Goal: Communication & Community: Answer question/provide support

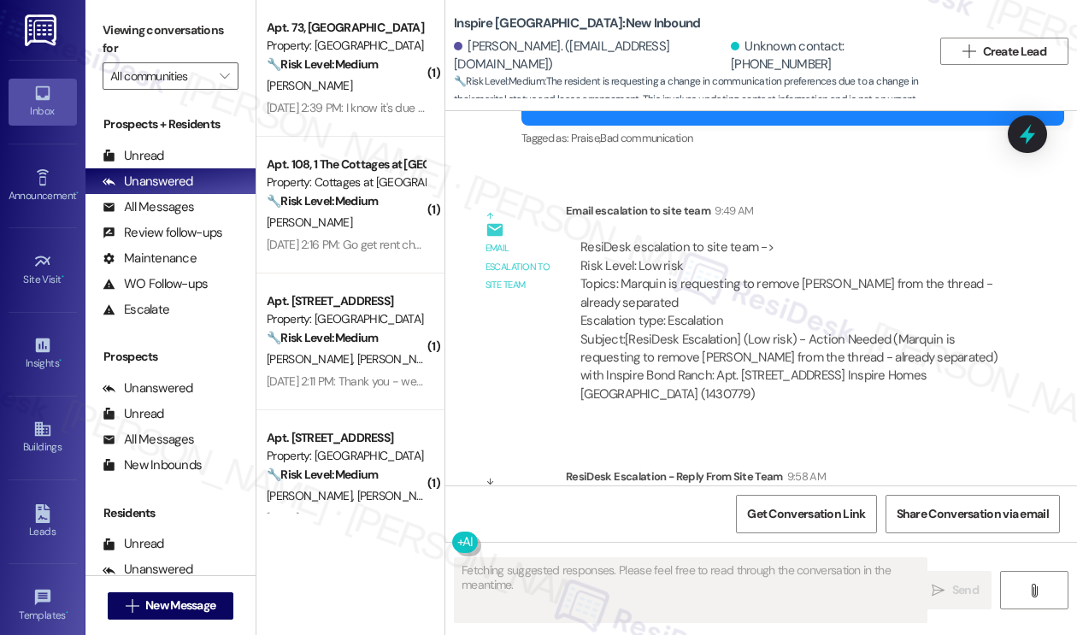
scroll to position [4846, 0]
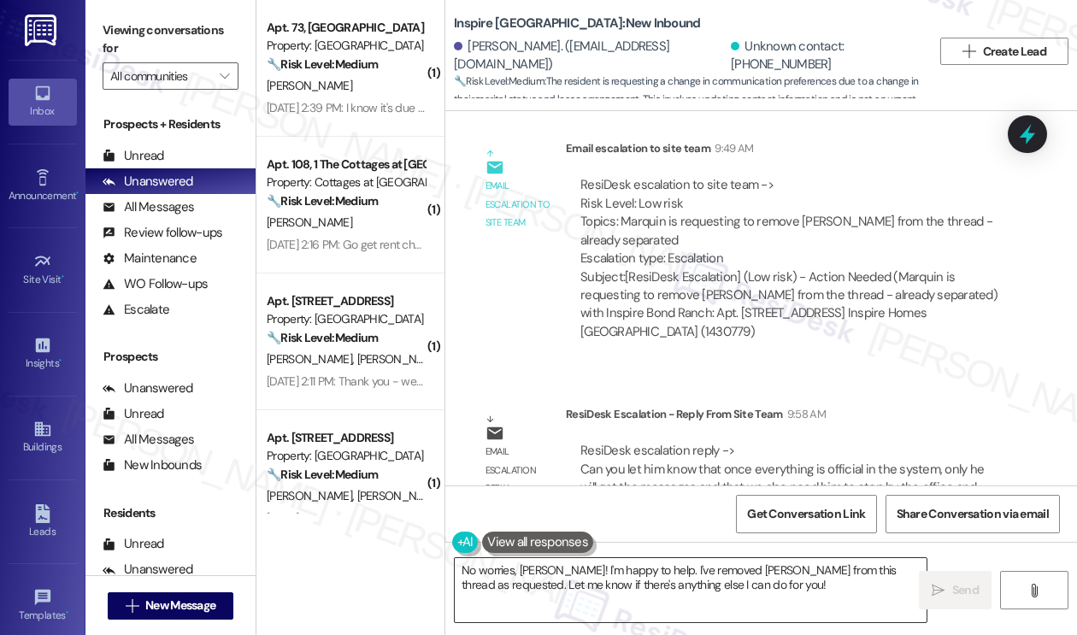
click at [575, 581] on textarea "No worries, Marquin! I'm happy to help. I've removed Titiana from this thread a…" at bounding box center [691, 590] width 472 height 64
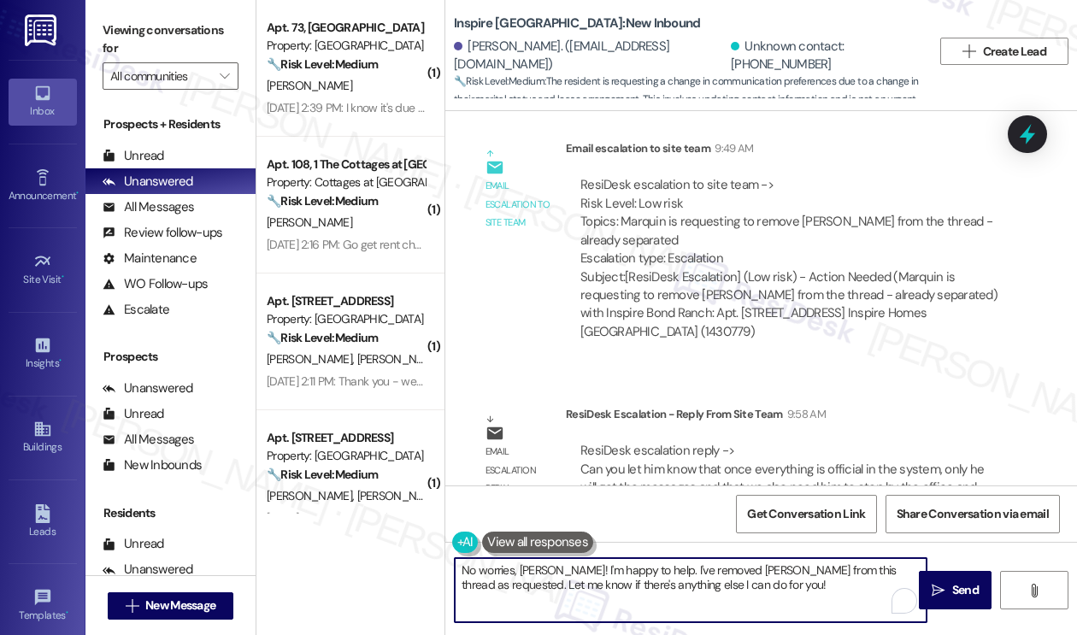
drag, startPoint x: 740, startPoint y: 595, endPoint x: 474, endPoint y: 577, distance: 267.4
click at [474, 577] on textarea "No worries, Marquin! I'm happy to help. I've removed Titiana from this thread a…" at bounding box center [691, 590] width 472 height 64
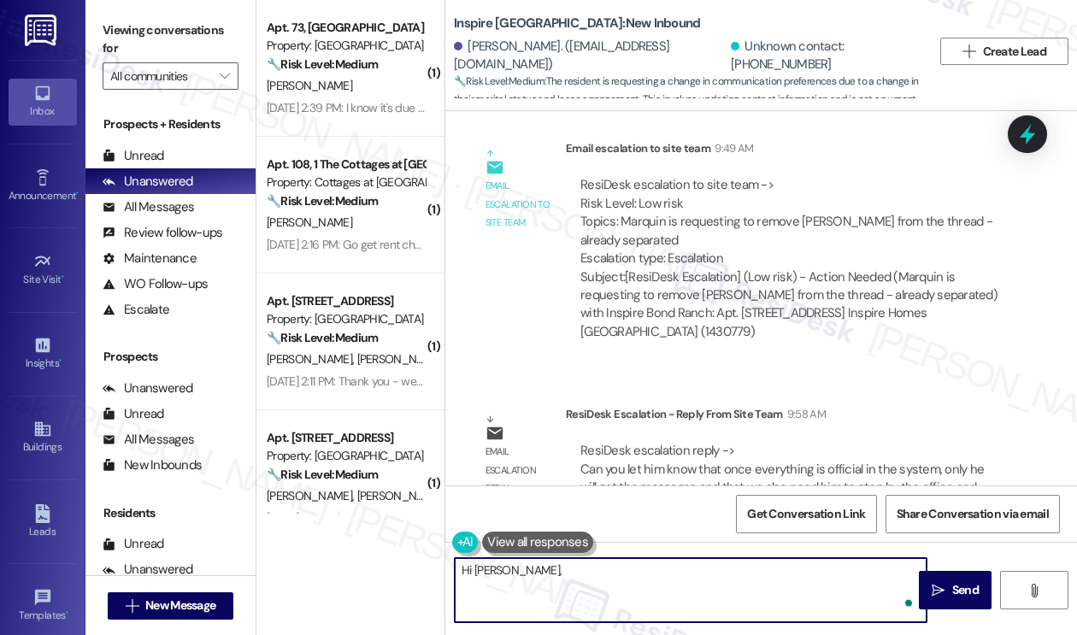
paste textarea "once everything is official in the system, only he will get the messages and th…"
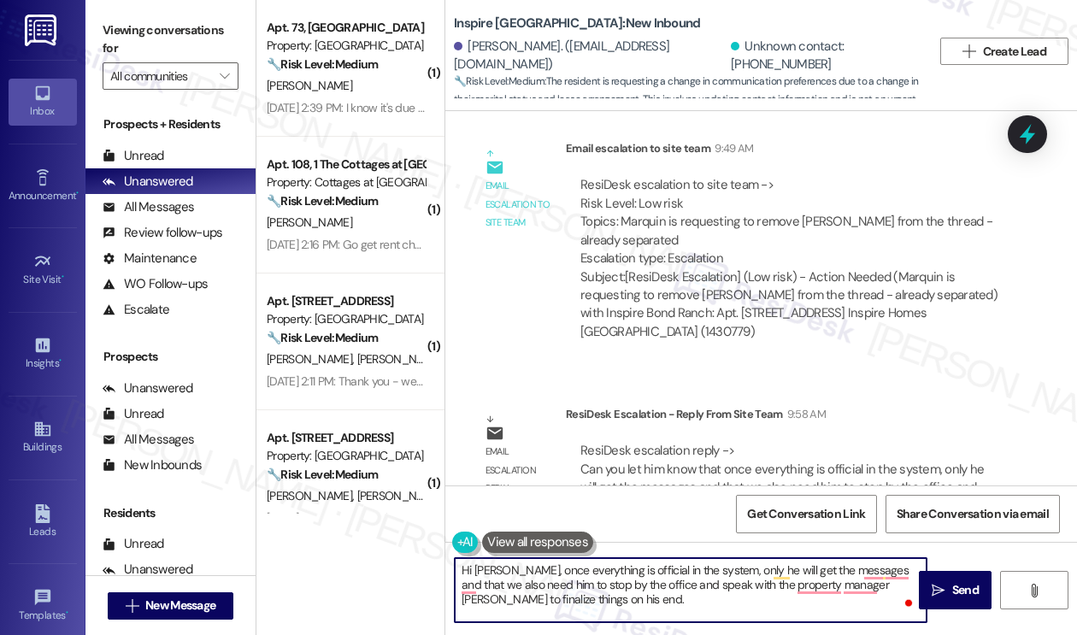
click at [520, 571] on textarea "Hi Marquin, once everything is official in the system, only he will get the mes…" at bounding box center [691, 590] width 472 height 64
click at [864, 570] on textarea "Hi Marquin, according to the team, once everything is official in the system, o…" at bounding box center [691, 590] width 472 height 64
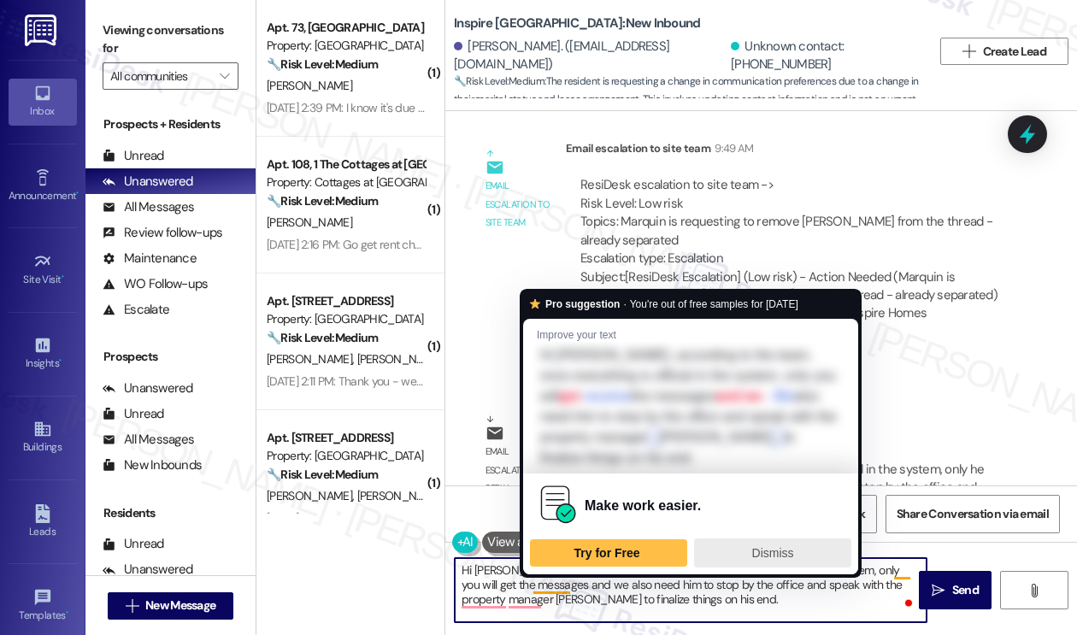
click at [739, 550] on div "Dismiss" at bounding box center [773, 552] width 142 height 27
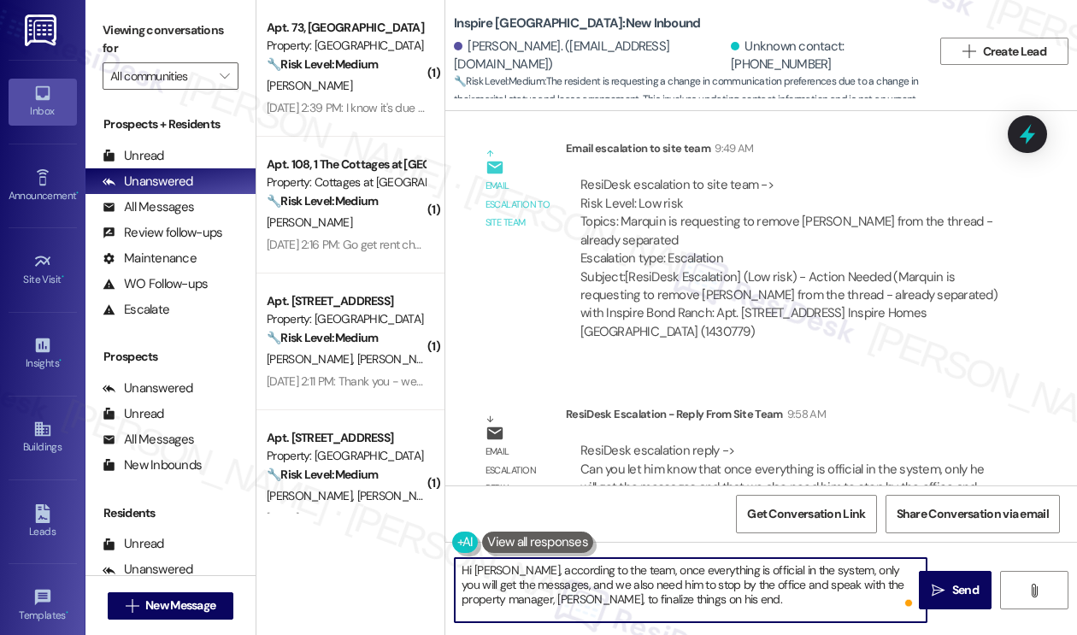
click at [690, 575] on textarea "Hi Marquin, according to the team, once everything is official in the system, o…" at bounding box center [691, 590] width 472 height 64
click at [693, 579] on textarea "Hi Marquin, according to the team, once everything is official in the system, o…" at bounding box center [691, 590] width 472 height 64
click at [612, 586] on textarea "Hi Marquin, according to the team, once everything is official in the system, o…" at bounding box center [691, 590] width 472 height 64
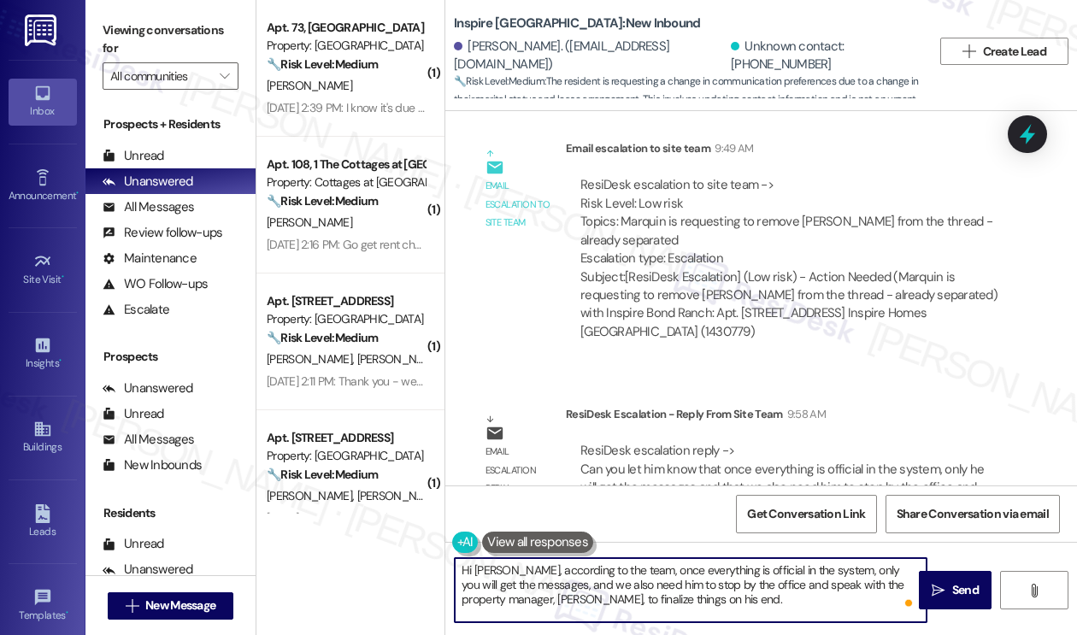
click at [612, 586] on textarea "Hi Marquin, according to the team, once everything is official in the system, o…" at bounding box center [691, 590] width 472 height 64
click at [714, 598] on textarea "Hi Marquin, according to the team, once everything is official in the system, o…" at bounding box center [691, 590] width 472 height 64
click at [626, 583] on textarea "Hi Marquin, according to the team, once everything is official in the system, o…" at bounding box center [691, 590] width 472 height 64
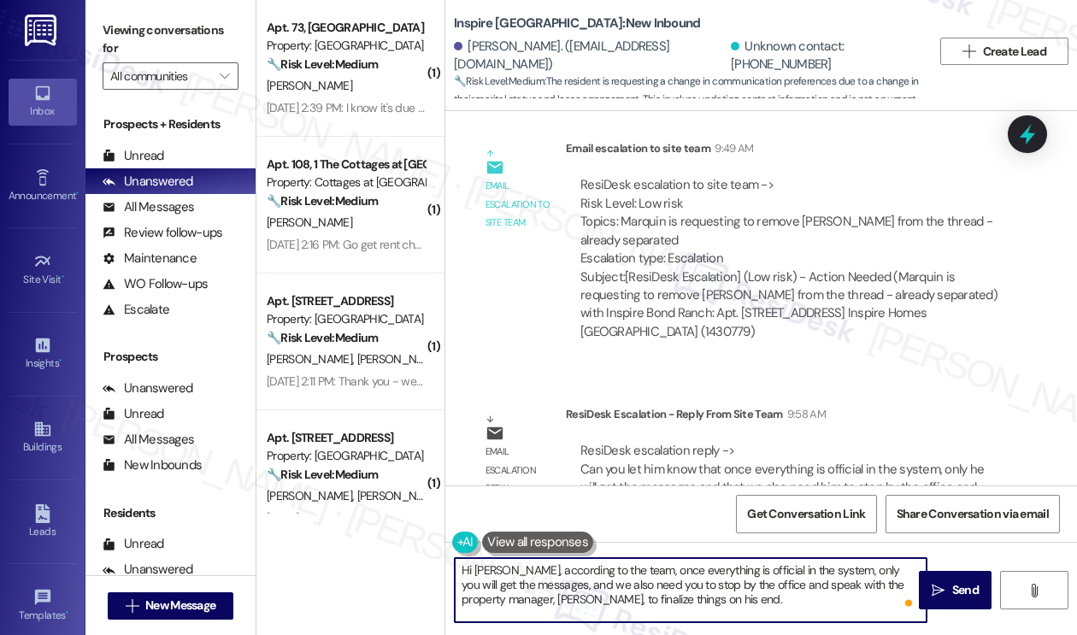
click at [719, 599] on textarea "Hi Marquin, according to the team, once everything is official in the system, o…" at bounding box center [691, 590] width 472 height 64
click at [651, 600] on textarea "Hi Marquin, according to the team, once everything is official in the system, o…" at bounding box center [691, 590] width 472 height 64
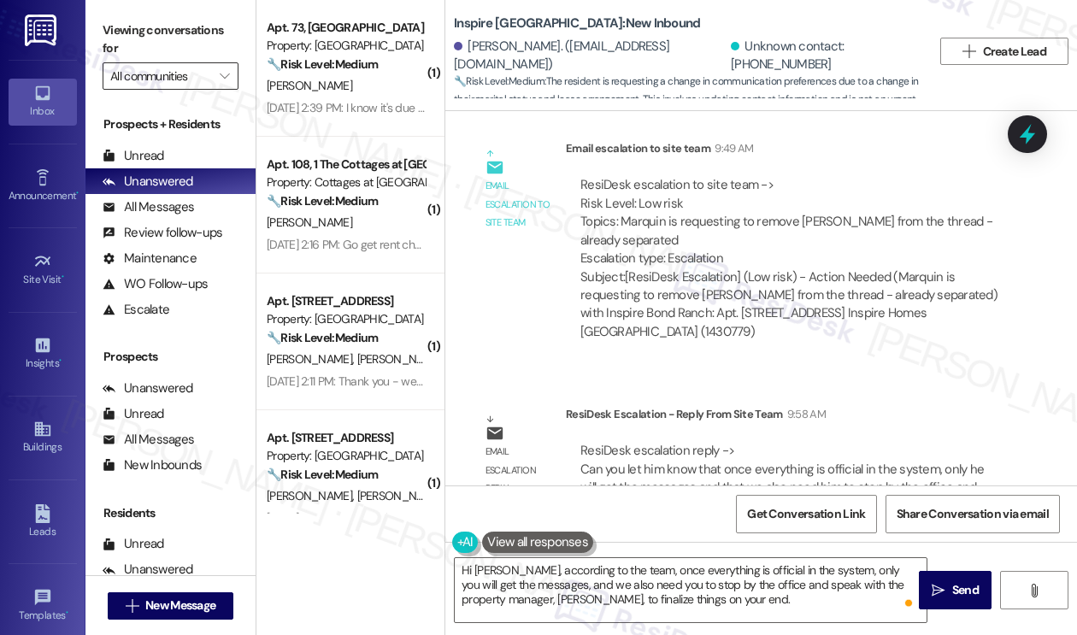
drag, startPoint x: 133, startPoint y: 38, endPoint x: 185, endPoint y: 83, distance: 69.1
click at [133, 38] on label "Viewing conversations for" at bounding box center [171, 39] width 136 height 45
click at [530, 568] on textarea "Hi Marquin, according to the team, once everything is official in the system, o…" at bounding box center [691, 590] width 472 height 64
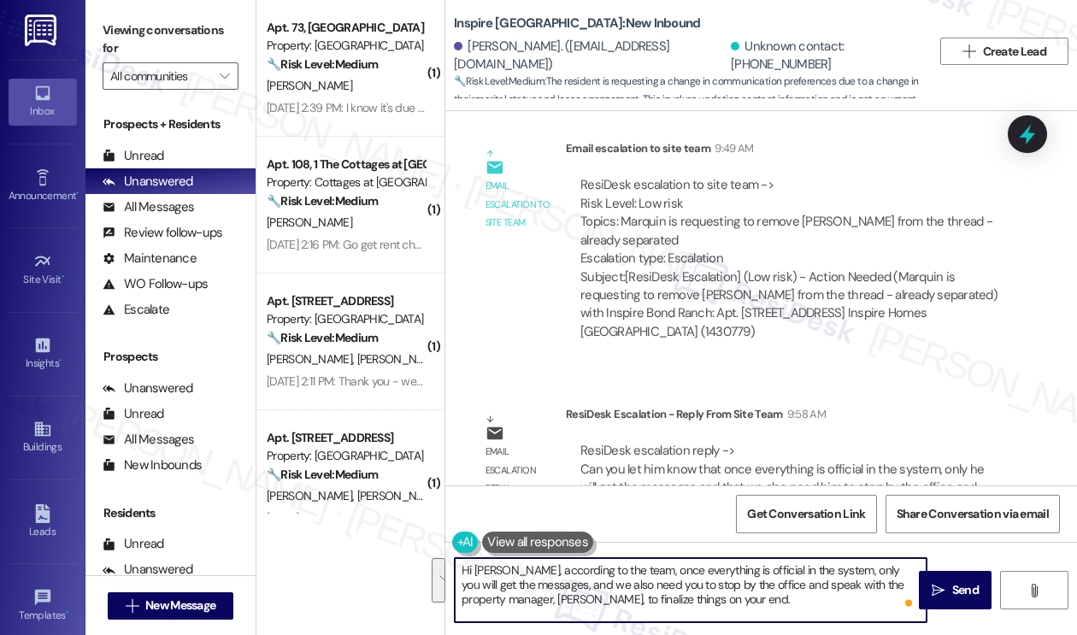
drag, startPoint x: 728, startPoint y: 604, endPoint x: 520, endPoint y: 571, distance: 211.3
click at [520, 571] on textarea "Hi Marquin, according to the team, once everything is official in the system, o…" at bounding box center [691, 590] width 472 height 64
paste textarea "The team asked me to let you know that once everything is official in the syste…"
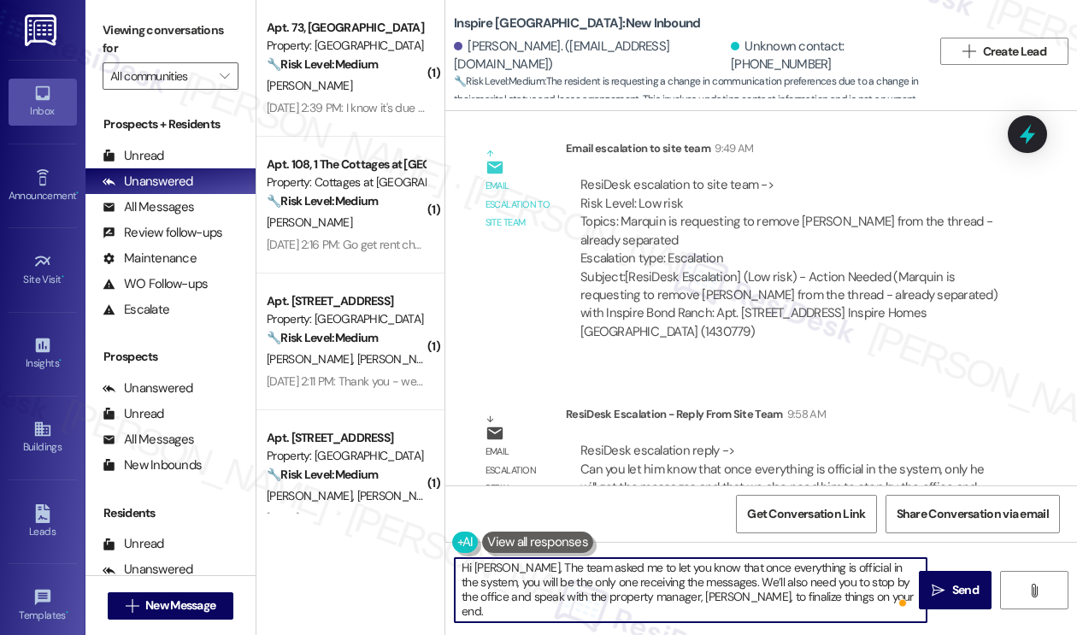
scroll to position [0, 0]
click at [522, 569] on textarea "Hi Marquin, The team asked me to let you know that once everything is official …" at bounding box center [691, 590] width 472 height 64
type textarea "Hi Marquin, the team asked me to let you know that once everything is official …"
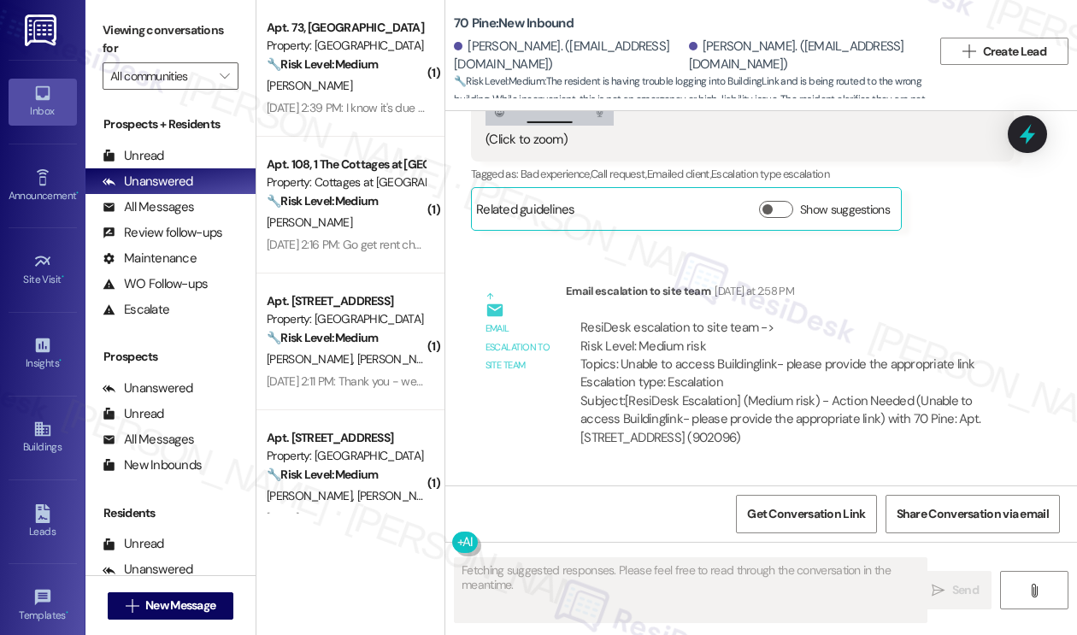
scroll to position [8951, 0]
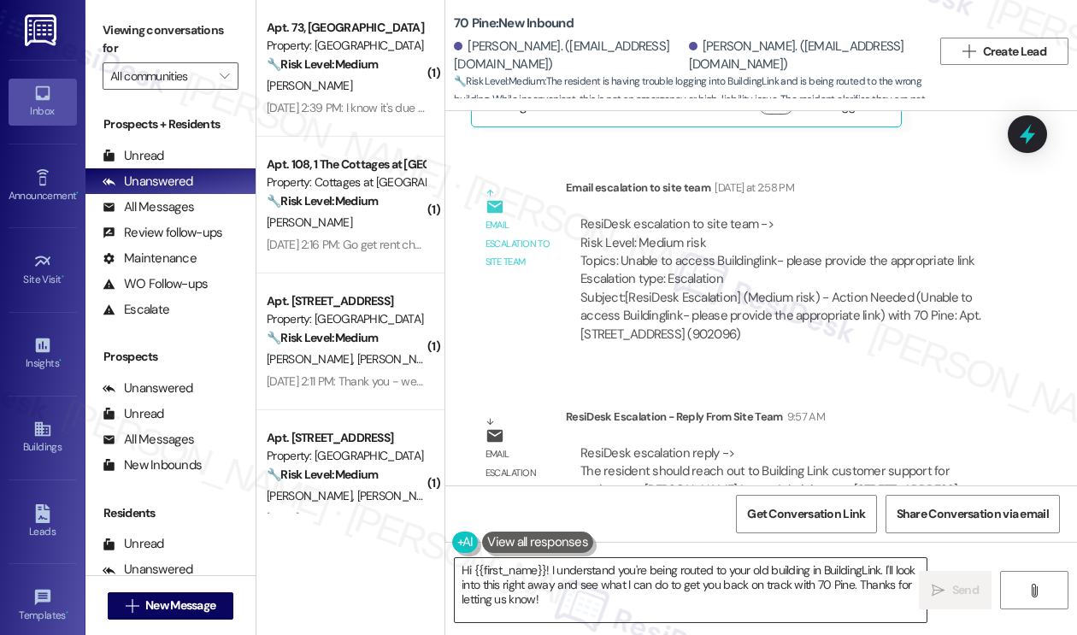
click at [502, 577] on textarea "Hi {{first_name}}! I understand you're being routed to your old building in Bui…" at bounding box center [691, 590] width 472 height 64
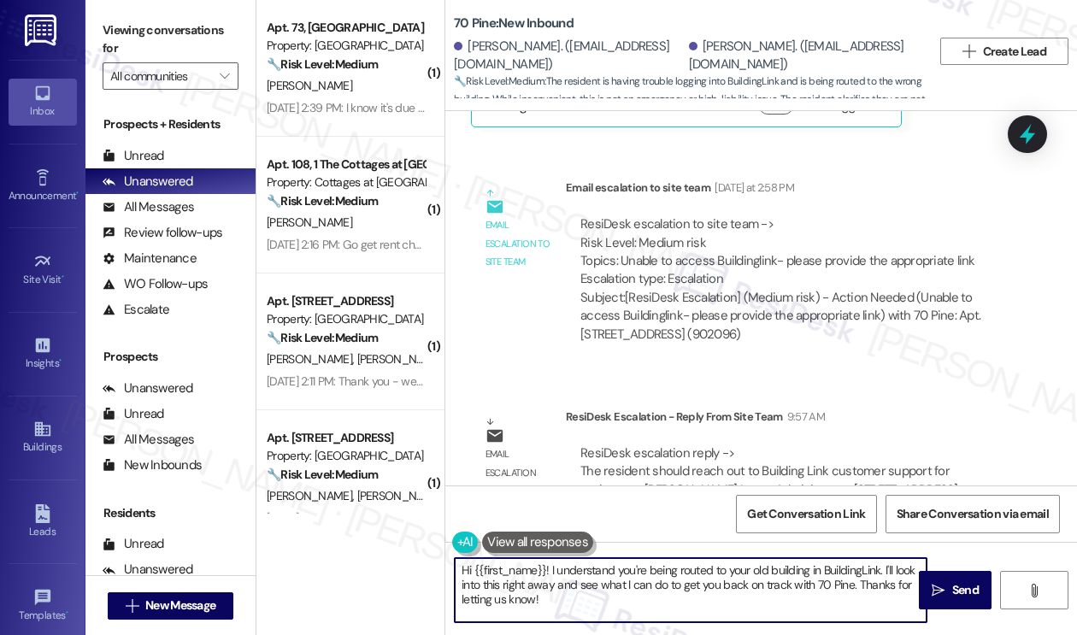
click at [502, 577] on textarea "Hi {{first_name}}! I understand you're being routed to your old building in Bui…" at bounding box center [691, 590] width 472 height 64
click at [577, 575] on textarea "Hi {{first_name}}! I understand you're being routed to your old building in Bui…" at bounding box center [691, 590] width 472 height 64
drag, startPoint x: 565, startPoint y: 606, endPoint x: 551, endPoint y: 567, distance: 41.9
click at [551, 567] on textarea "Hi {{first_name}}! I understand you're being routed to your old building in Bui…" at bounding box center [691, 590] width 472 height 64
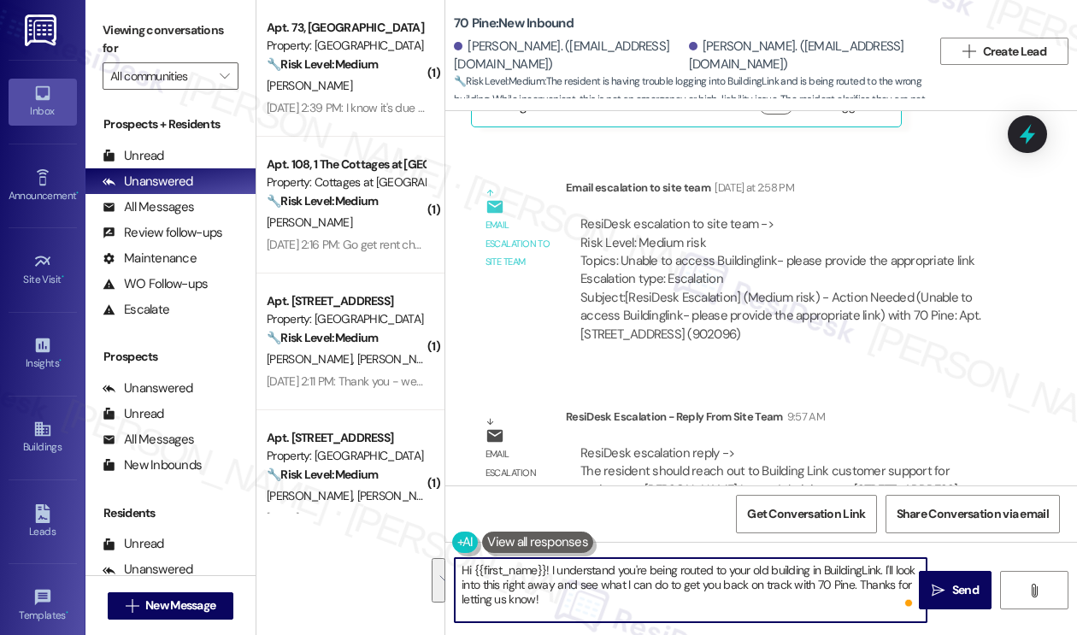
paste textarea "The team asked me to let you know that once everything is official in the syste…"
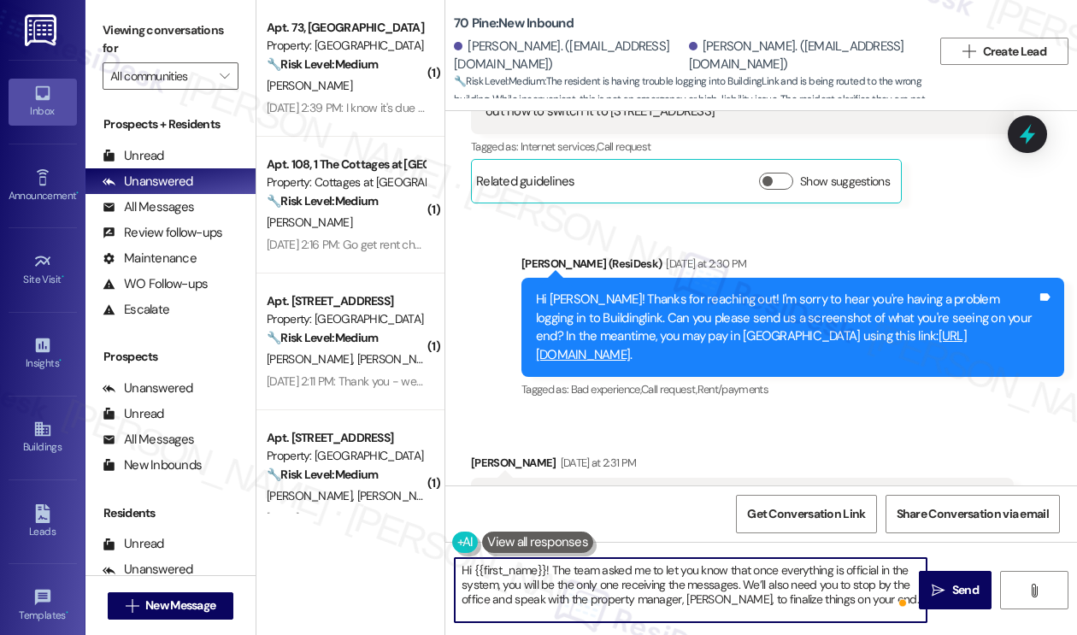
scroll to position [7583, 0]
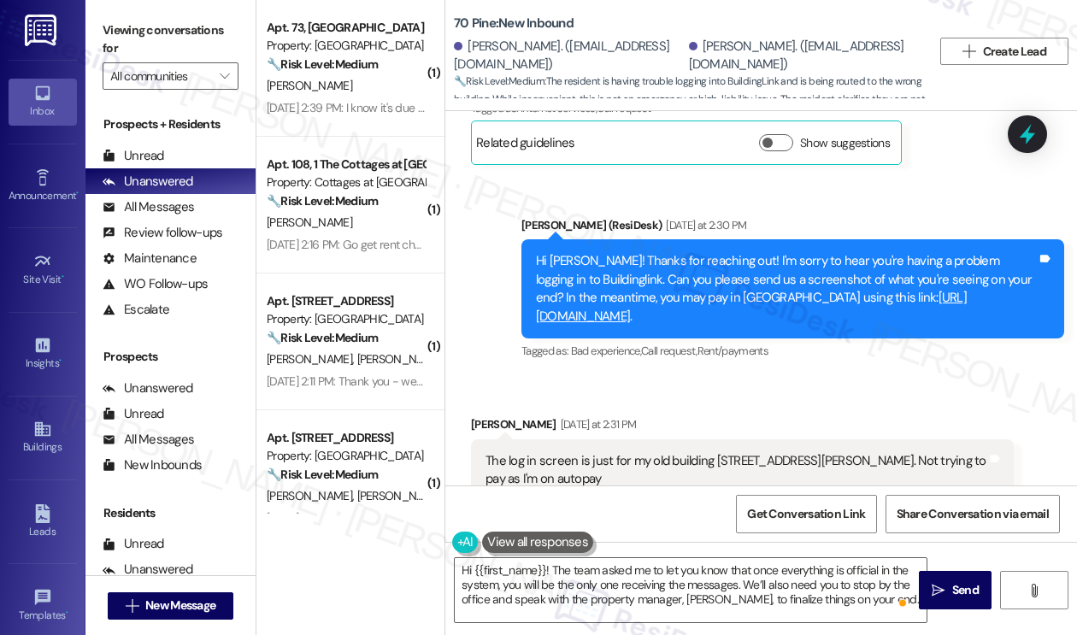
click at [487, 416] on div "Mindy Naylor Yesterday at 2:31 PM" at bounding box center [742, 428] width 543 height 24
copy div "Mindy"
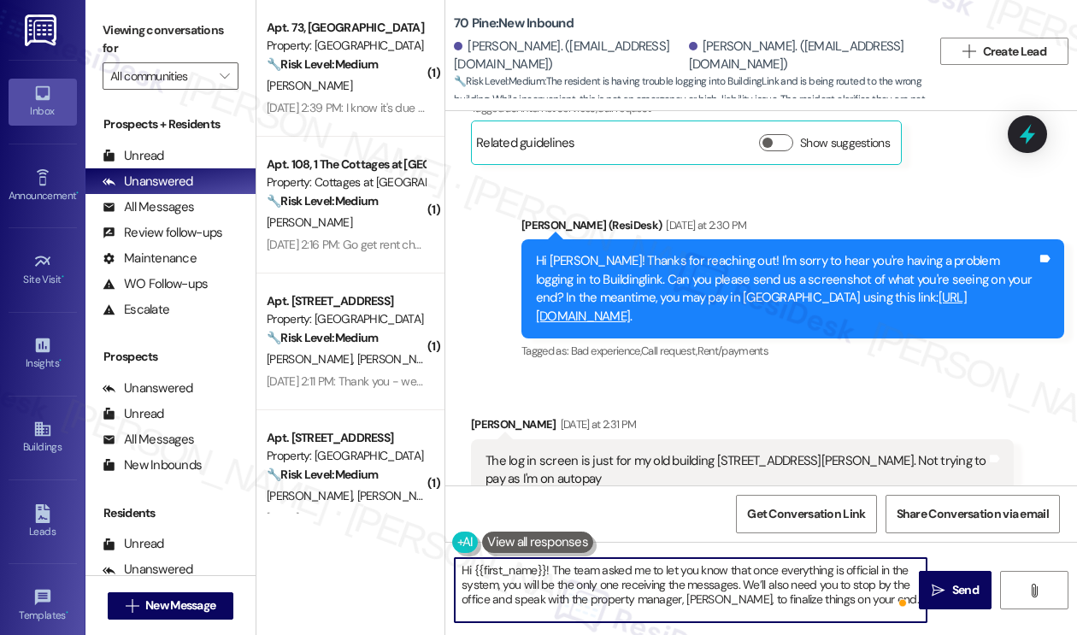
drag, startPoint x: 477, startPoint y: 563, endPoint x: 539, endPoint y: 563, distance: 61.6
click at [539, 563] on textarea "Hi {{first_name}}! The team asked me to let you know that once everything is of…" at bounding box center [691, 590] width 472 height 64
click at [542, 563] on textarea "Hi {{first_name}}! The team asked me to let you know that once everything is of…" at bounding box center [691, 590] width 472 height 64
drag, startPoint x: 545, startPoint y: 566, endPoint x: 475, endPoint y: 567, distance: 70.1
click at [475, 567] on textarea "Hi {{first_name}}! The team asked me to let you know that once everything is of…" at bounding box center [691, 590] width 472 height 64
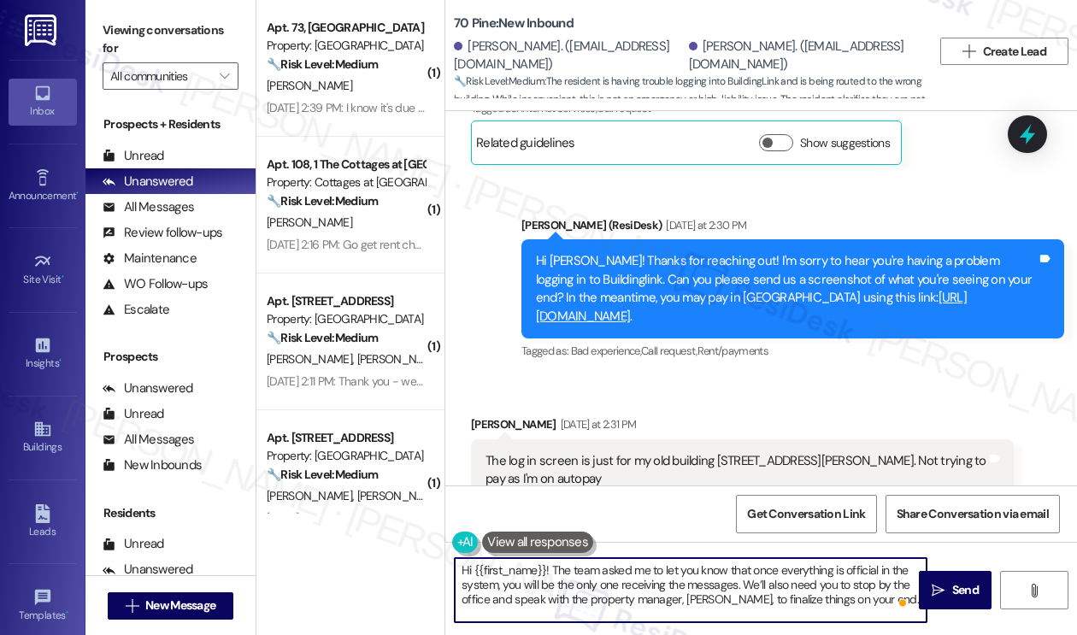
paste textarea "Mindy"
click at [581, 563] on textarea "Hi Mindy! The team asked me to let you know that once everything is official in…" at bounding box center [691, 590] width 472 height 64
click at [571, 563] on textarea "Hi Mindy! The team asked me to let you know that once everything is official in…" at bounding box center [691, 590] width 472 height 64
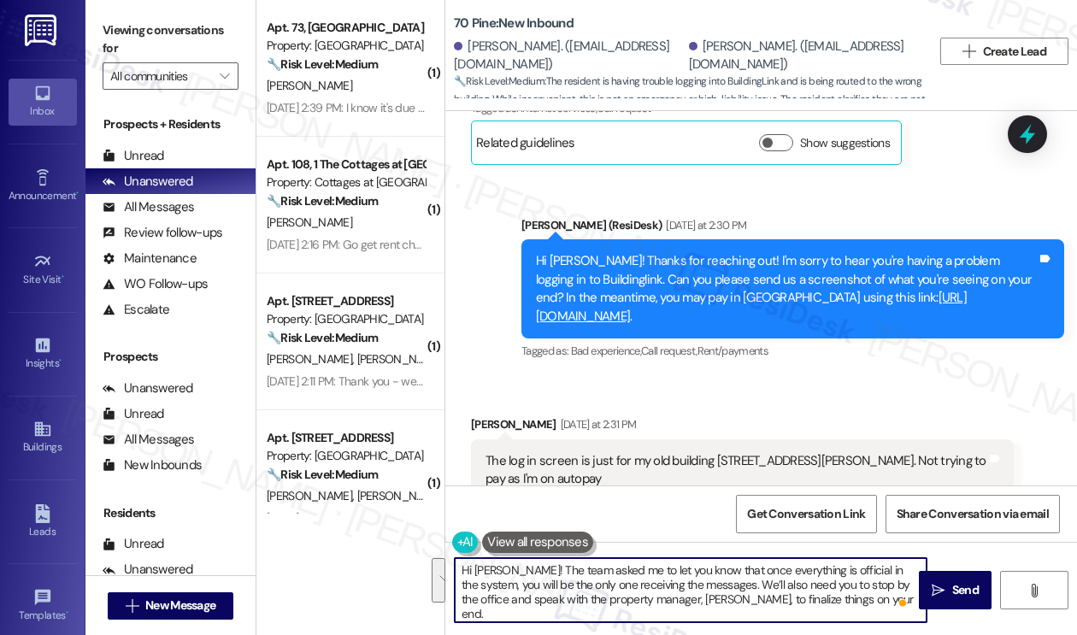
drag, startPoint x: 711, startPoint y: 570, endPoint x: 862, endPoint y: 608, distance: 155.1
click at [862, 608] on textarea "Hi Mindy! The team asked me to let you know that once everything is official in…" at bounding box center [691, 590] width 472 height 64
paste textarea "should reach out to Building Link customer support for assistance."
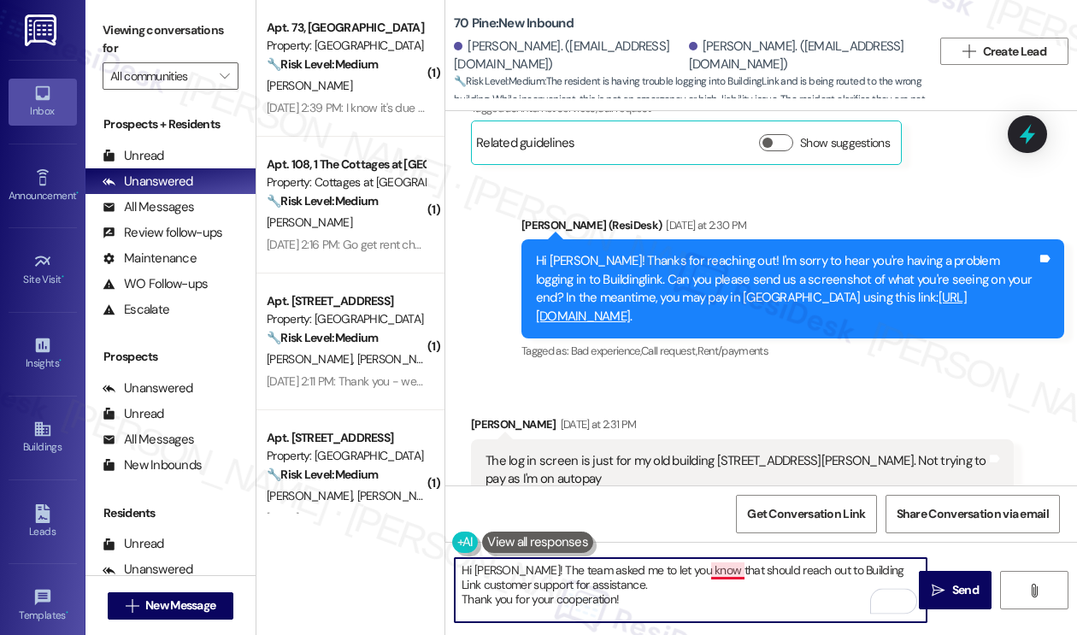
click at [710, 573] on textarea "Hi Mindy! The team asked me to let you know that should reach out to Building L…" at bounding box center [691, 590] width 472 height 64
click at [464, 598] on textarea "Hi Mindy! The team asked me to let you know that you should reach out to Buildi…" at bounding box center [691, 590] width 472 height 64
click at [619, 584] on textarea "Hi Mindy! The team asked me to let you know that you should reach out to Buildi…" at bounding box center [691, 590] width 472 height 64
drag, startPoint x: 623, startPoint y: 584, endPoint x: 650, endPoint y: 573, distance: 28.7
click at [623, 584] on textarea "Hi Mindy! The team asked me to let you know that you should reach out to Buildi…" at bounding box center [691, 590] width 472 height 64
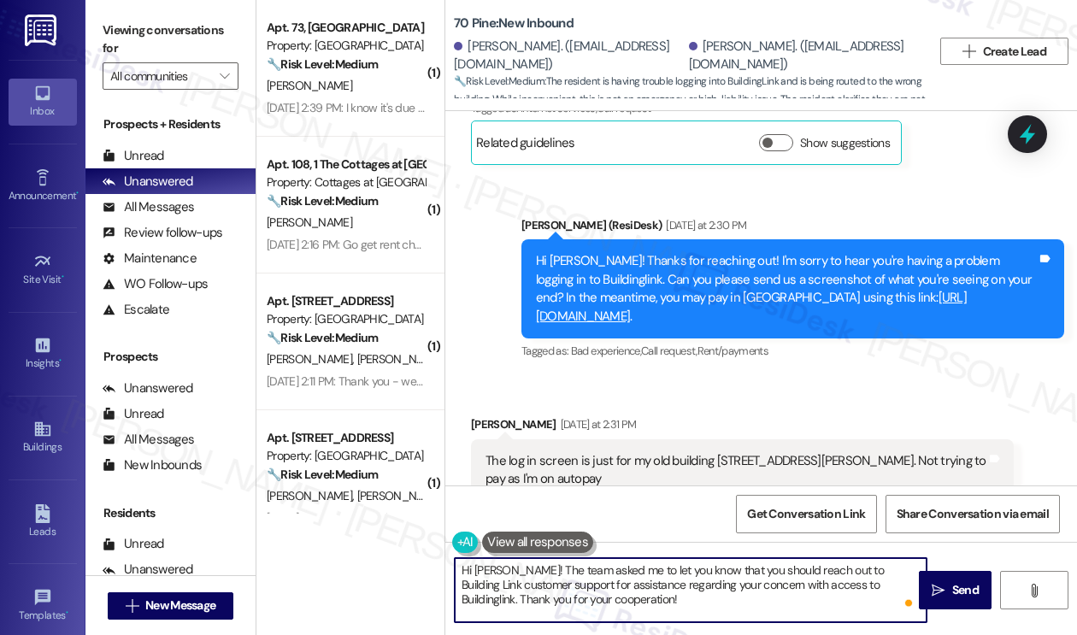
click at [861, 588] on textarea "Hi Mindy! The team asked me to let you know that you should reach out to Buildi…" at bounding box center [691, 590] width 472 height 64
click at [757, 604] on textarea "Hi Mindy! The team asked me to let you know that you should reach out to Buildi…" at bounding box center [691, 590] width 472 height 64
drag, startPoint x: 687, startPoint y: 597, endPoint x: 809, endPoint y: 587, distance: 122.6
click at [809, 587] on textarea "Hi Mindy! The team asked me to let you know that you should reach out to Buildi…" at bounding box center [691, 590] width 472 height 64
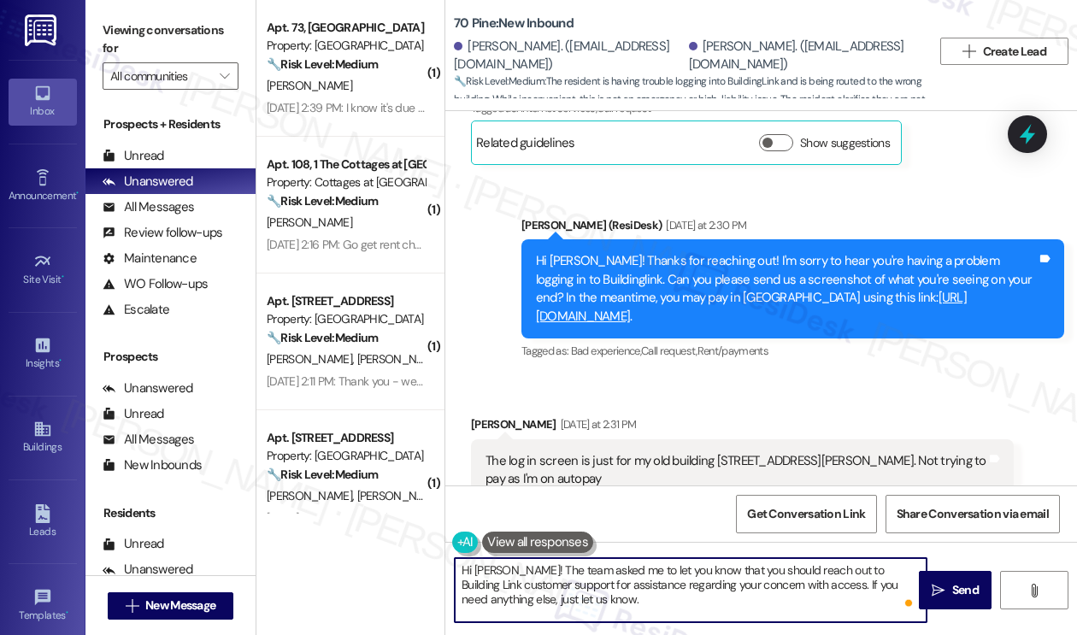
type textarea "Hi Mindy! The team asked me to let you know that you should reach out to Buildi…"
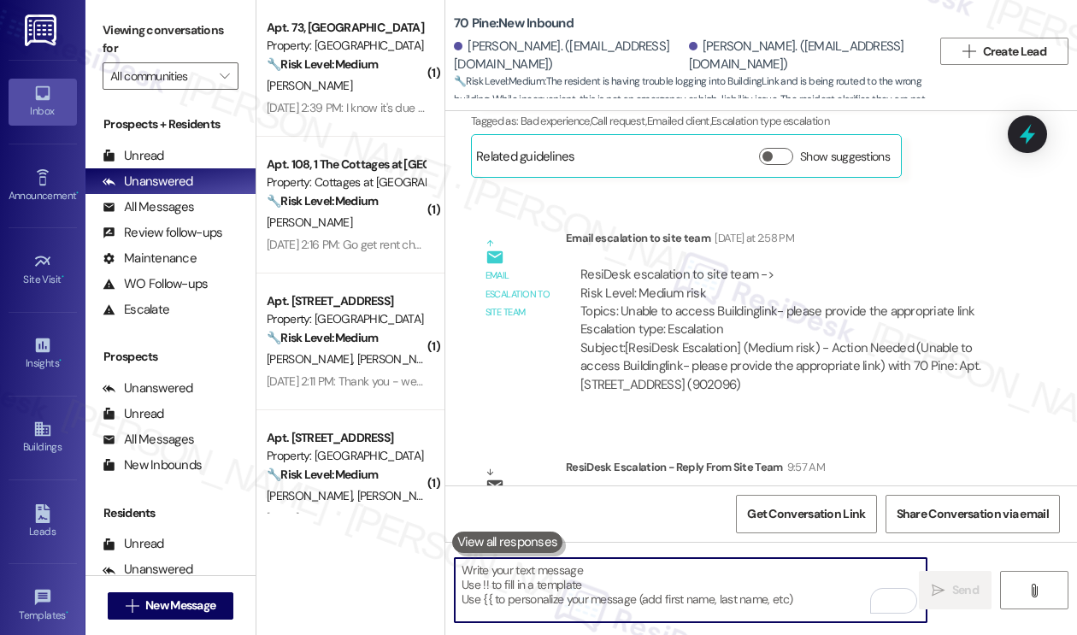
scroll to position [8951, 0]
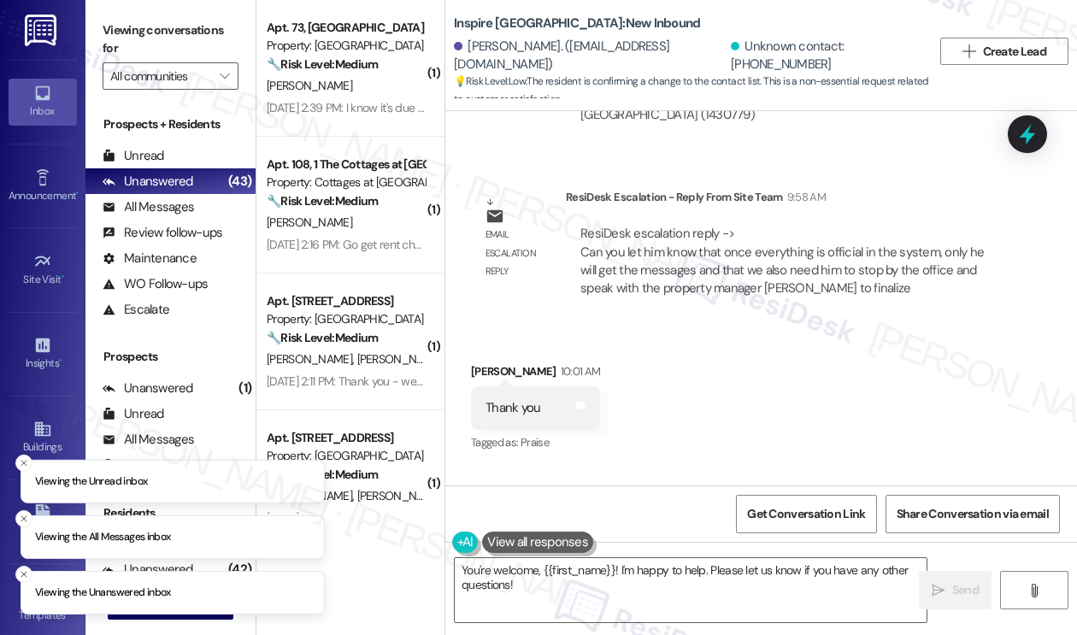
scroll to position [5208, 0]
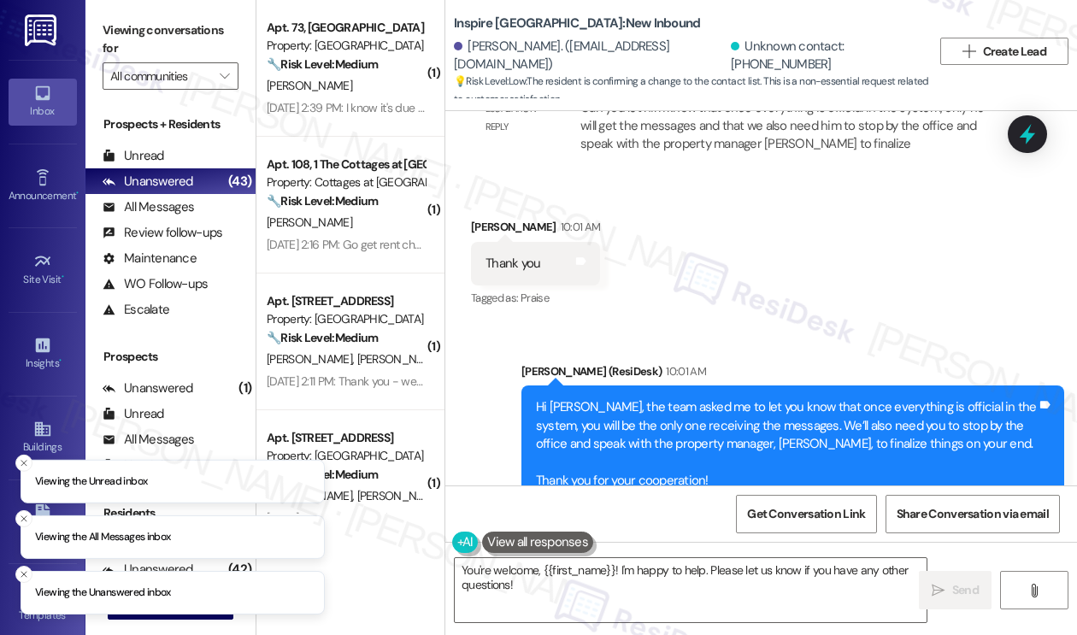
click at [715, 398] on div "Hi [PERSON_NAME], the team asked me to let you know that once everything is off…" at bounding box center [786, 443] width 501 height 91
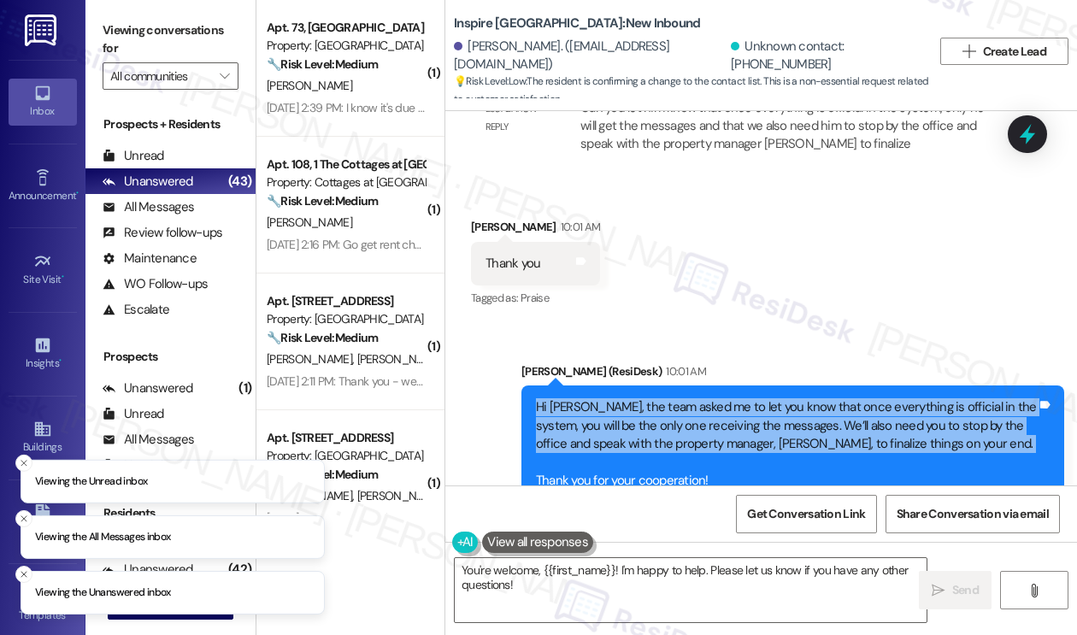
click at [715, 398] on div "Hi [PERSON_NAME], the team asked me to let you know that once everything is off…" at bounding box center [786, 443] width 501 height 91
click at [667, 398] on div "Hi [PERSON_NAME], the team asked me to let you know that once everything is off…" at bounding box center [786, 443] width 501 height 91
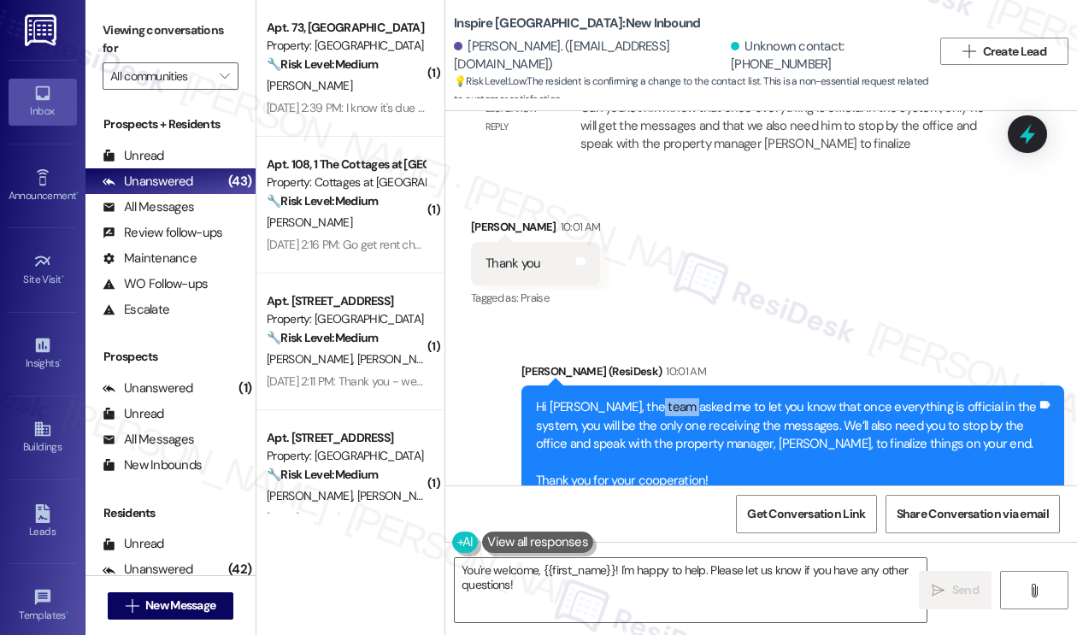
click at [667, 398] on div "Hi [PERSON_NAME], the team asked me to let you know that once everything is off…" at bounding box center [786, 443] width 501 height 91
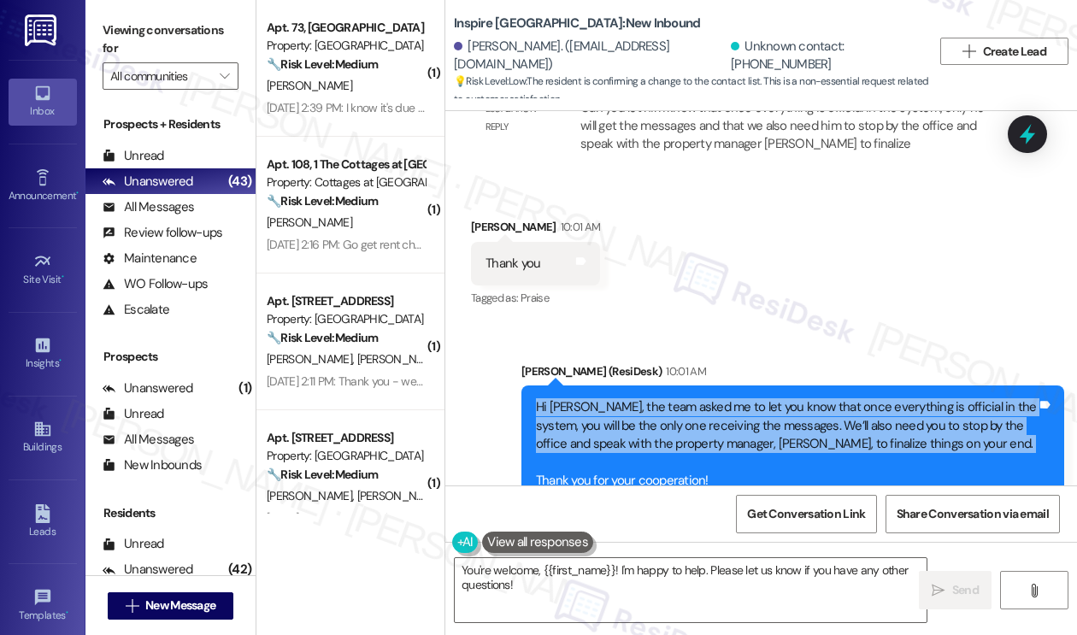
click at [667, 398] on div "Hi [PERSON_NAME], the team asked me to let you know that once everything is off…" at bounding box center [786, 443] width 501 height 91
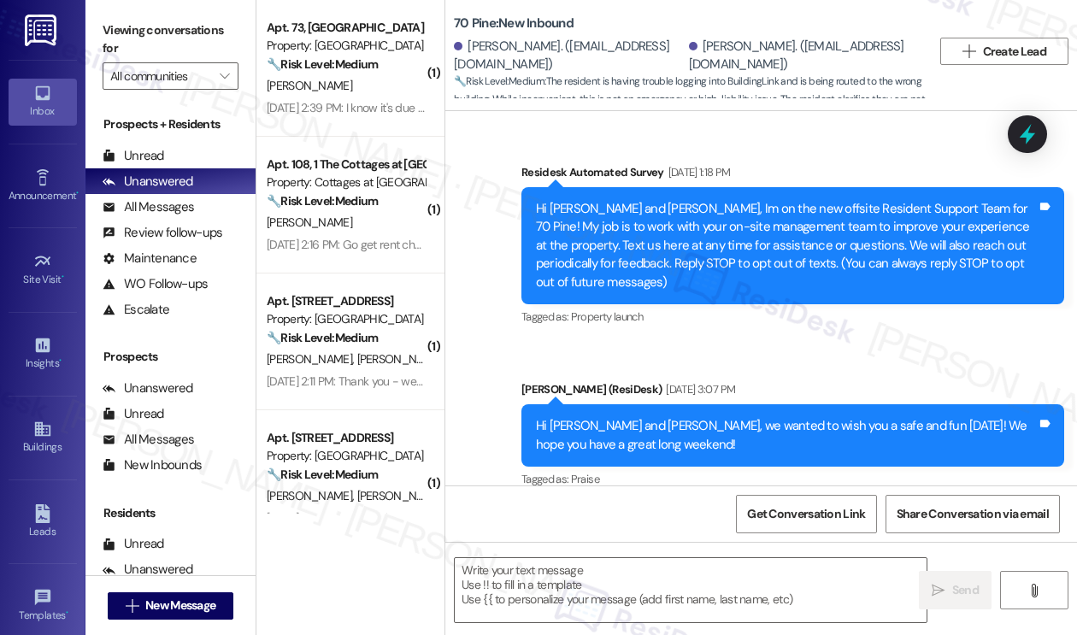
scroll to position [9131, 0]
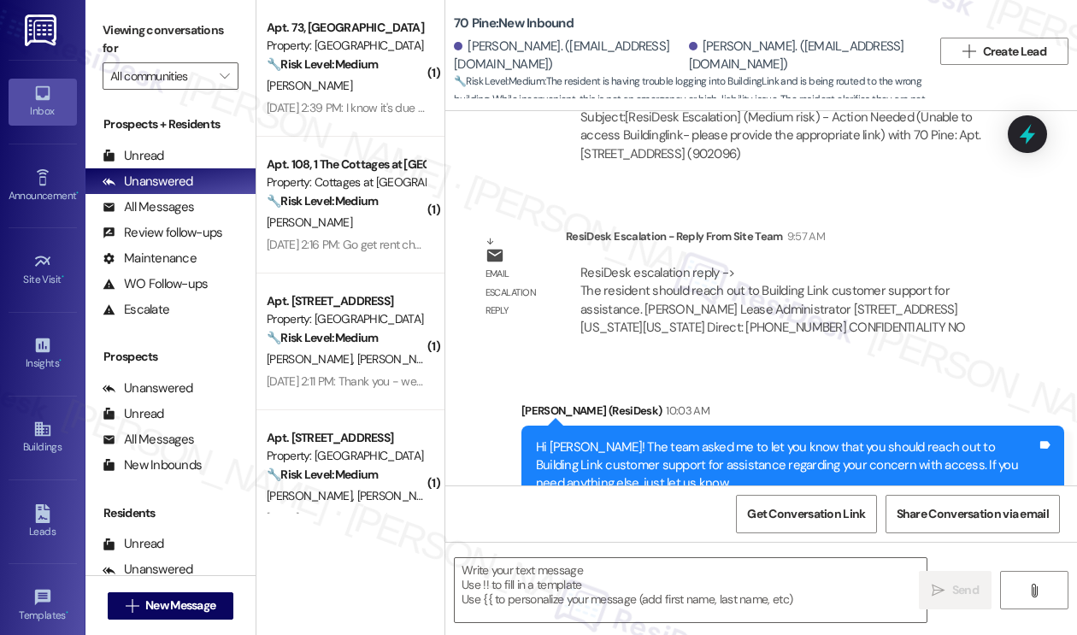
type textarea "Fetching suggested responses. Please feel free to read through the conversation…"
